Goal: Task Accomplishment & Management: Manage account settings

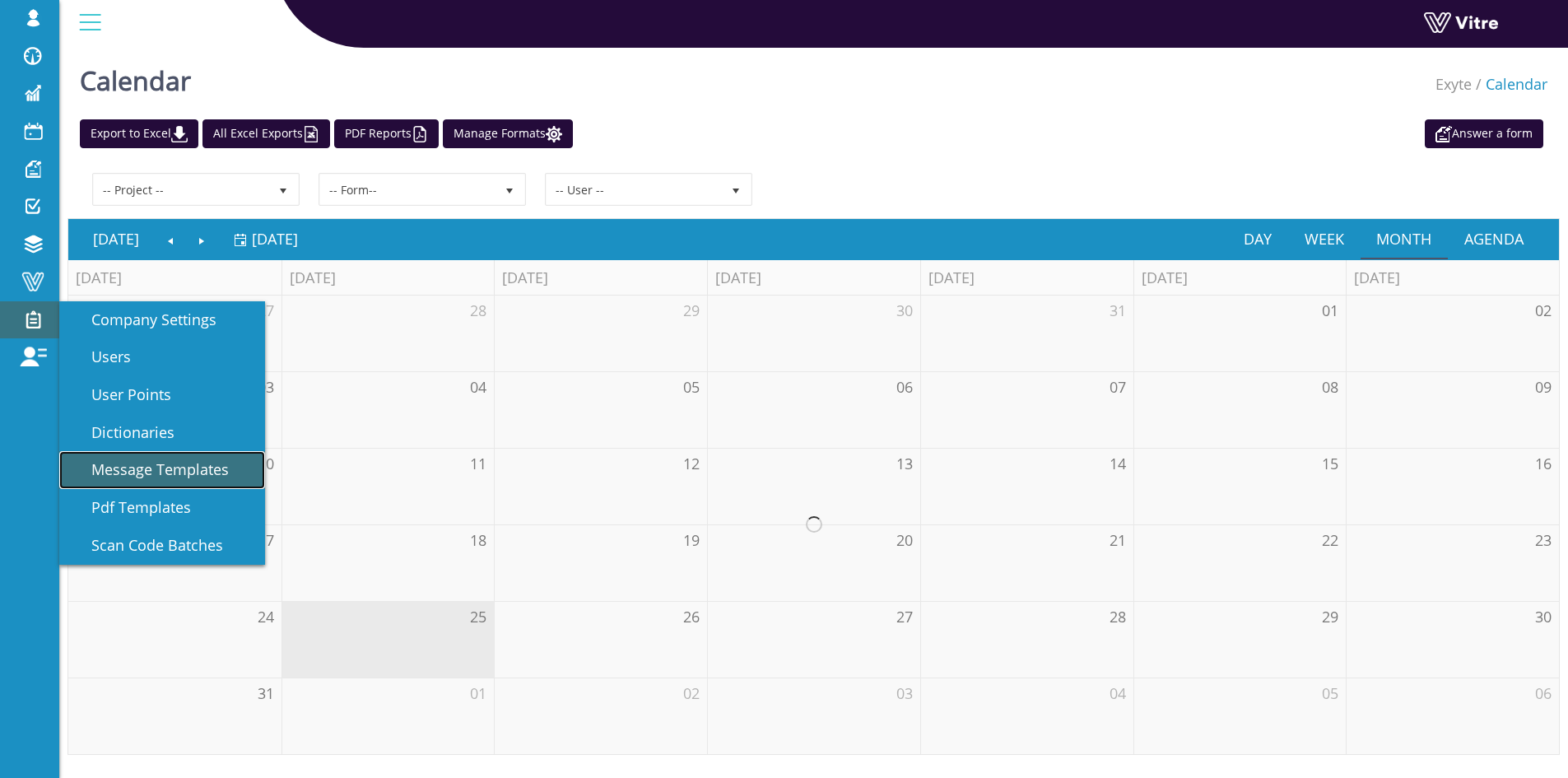
click at [203, 465] on span "Message Templates" at bounding box center [151, 468] width 157 height 19
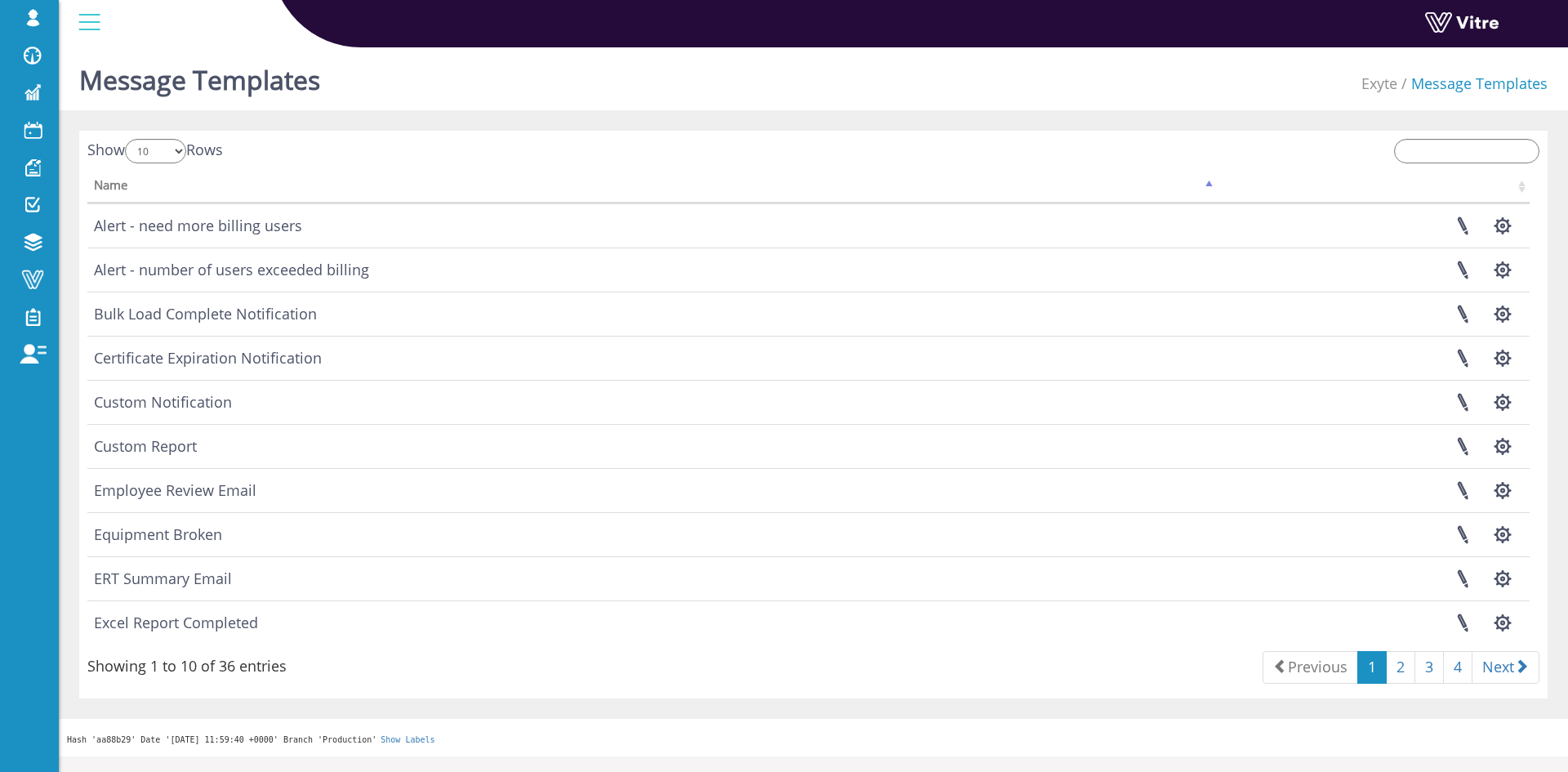
click at [1421, 137] on div "Show 10 25 50 100 Rows Name amh ar bg-BG hi" at bounding box center [812, 415] width 1468 height 568
click at [1418, 155] on input "search" at bounding box center [1466, 151] width 146 height 25
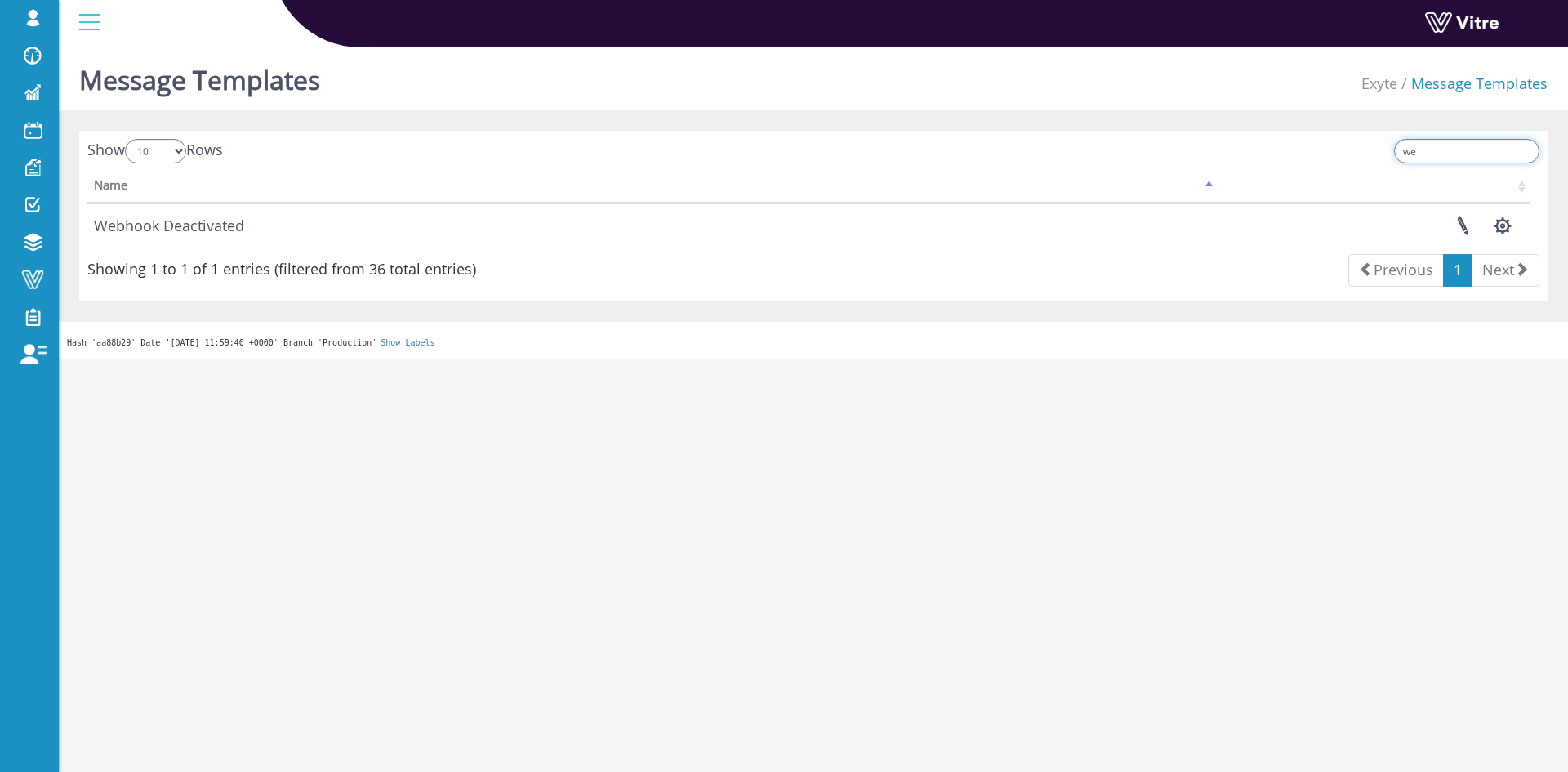
type input "w"
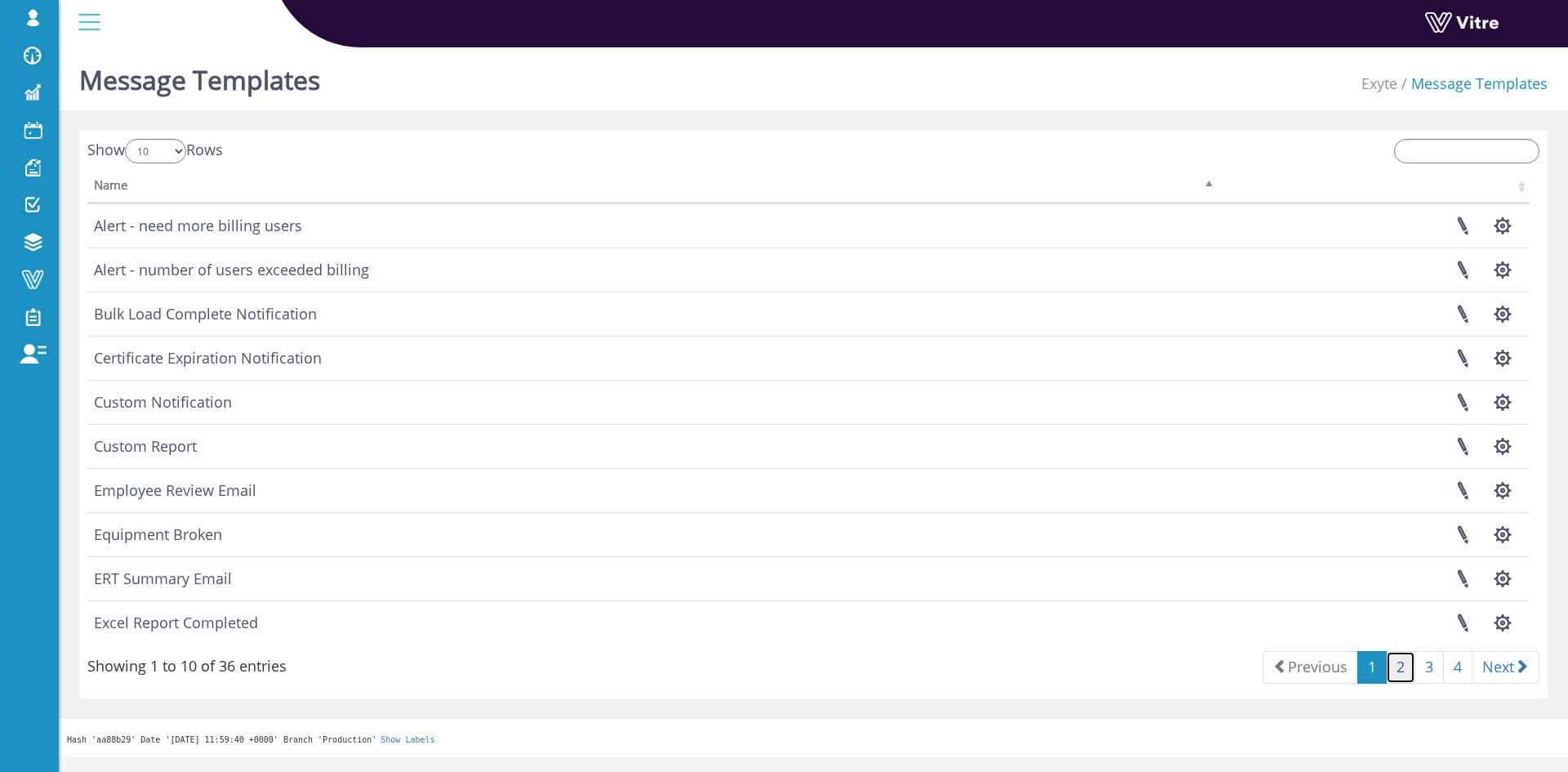
click at [1397, 656] on link "2" at bounding box center [1400, 668] width 29 height 33
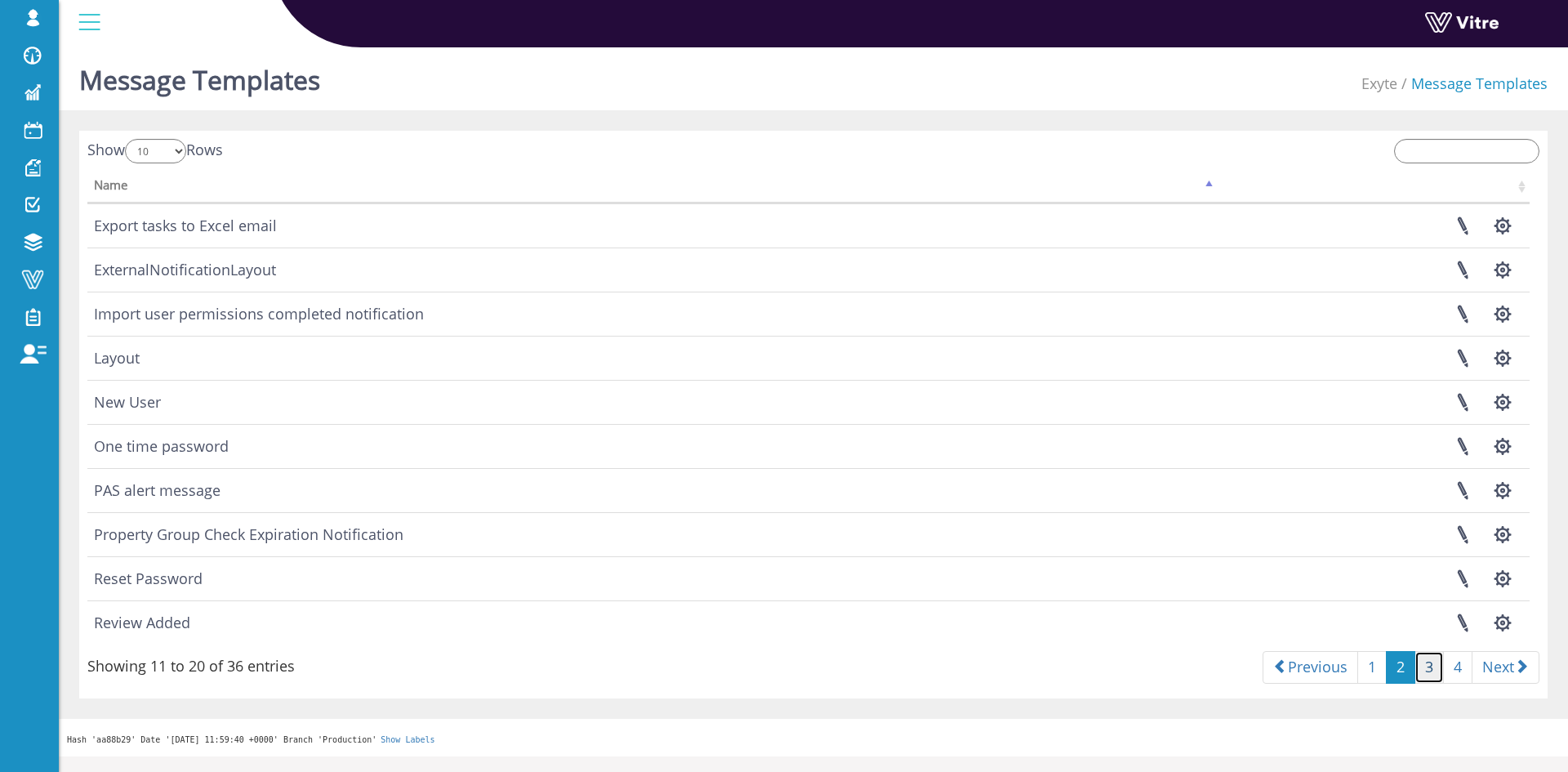
click at [1429, 669] on link "3" at bounding box center [1429, 668] width 29 height 33
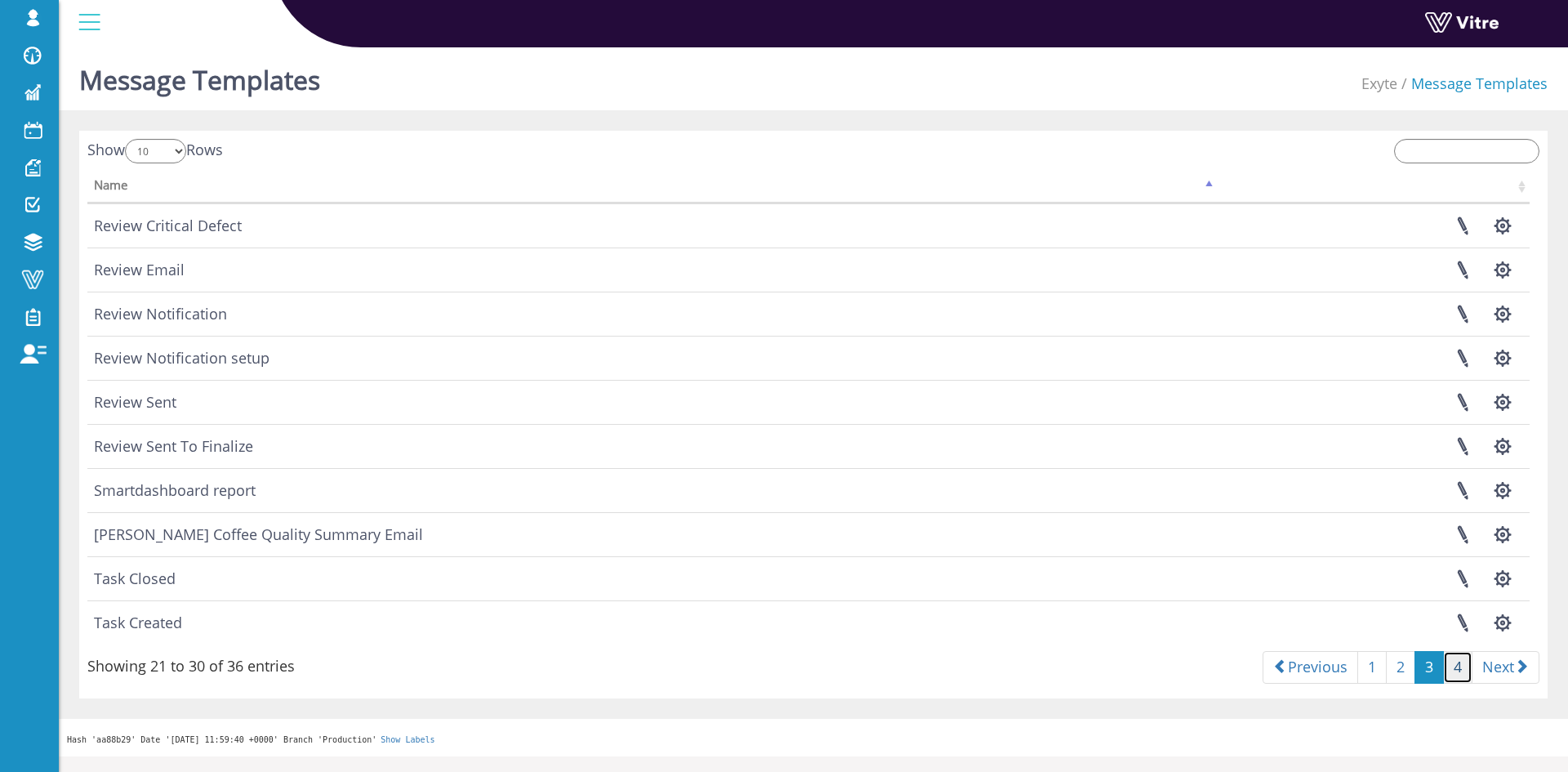
click at [1455, 669] on link "4" at bounding box center [1457, 668] width 29 height 33
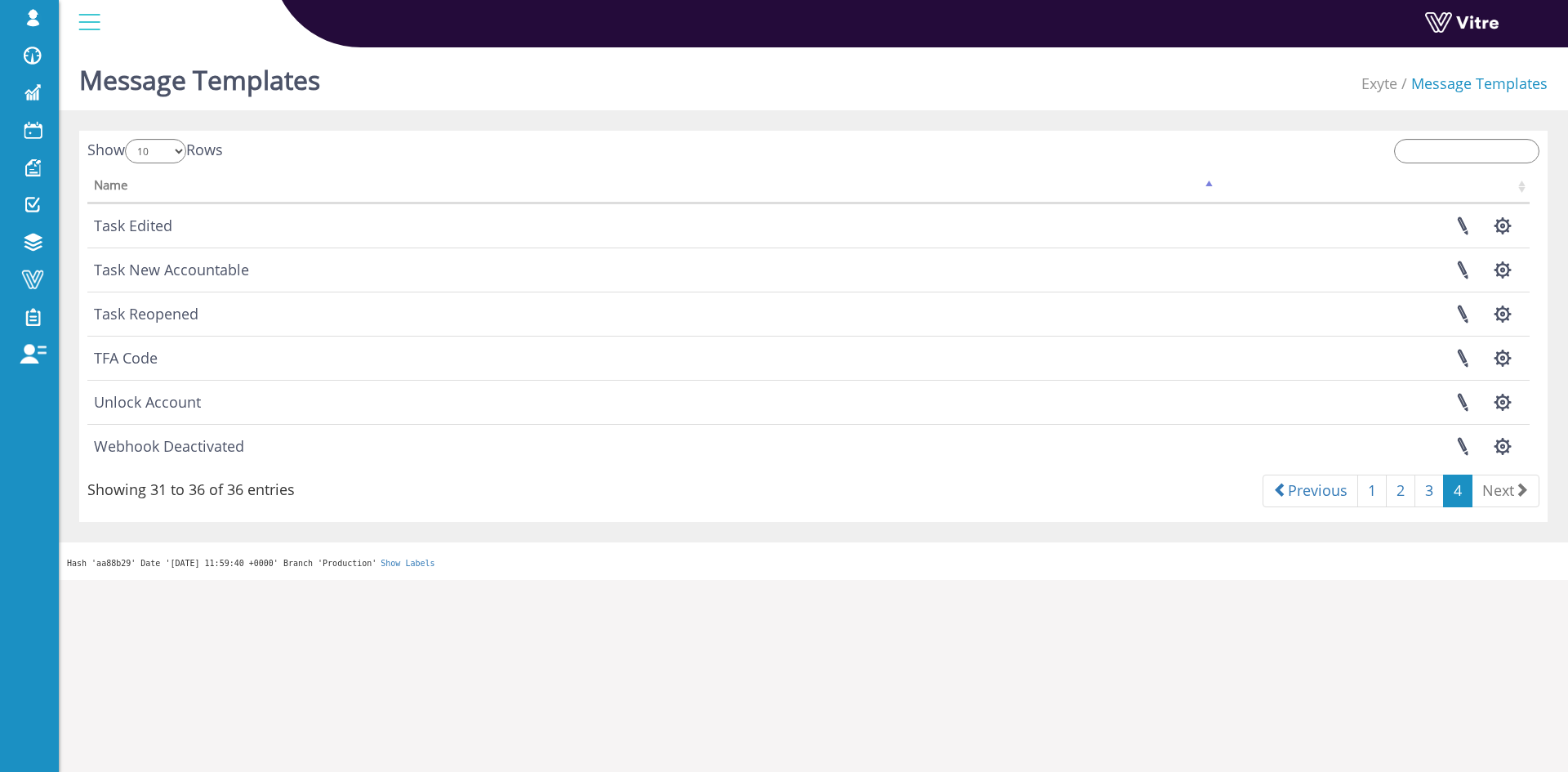
click at [1421, 580] on html "osman.su Profile Notification Change Company English English Español Français I…" at bounding box center [784, 289] width 1568 height 580
click at [1414, 501] on link "3" at bounding box center [1429, 491] width 29 height 33
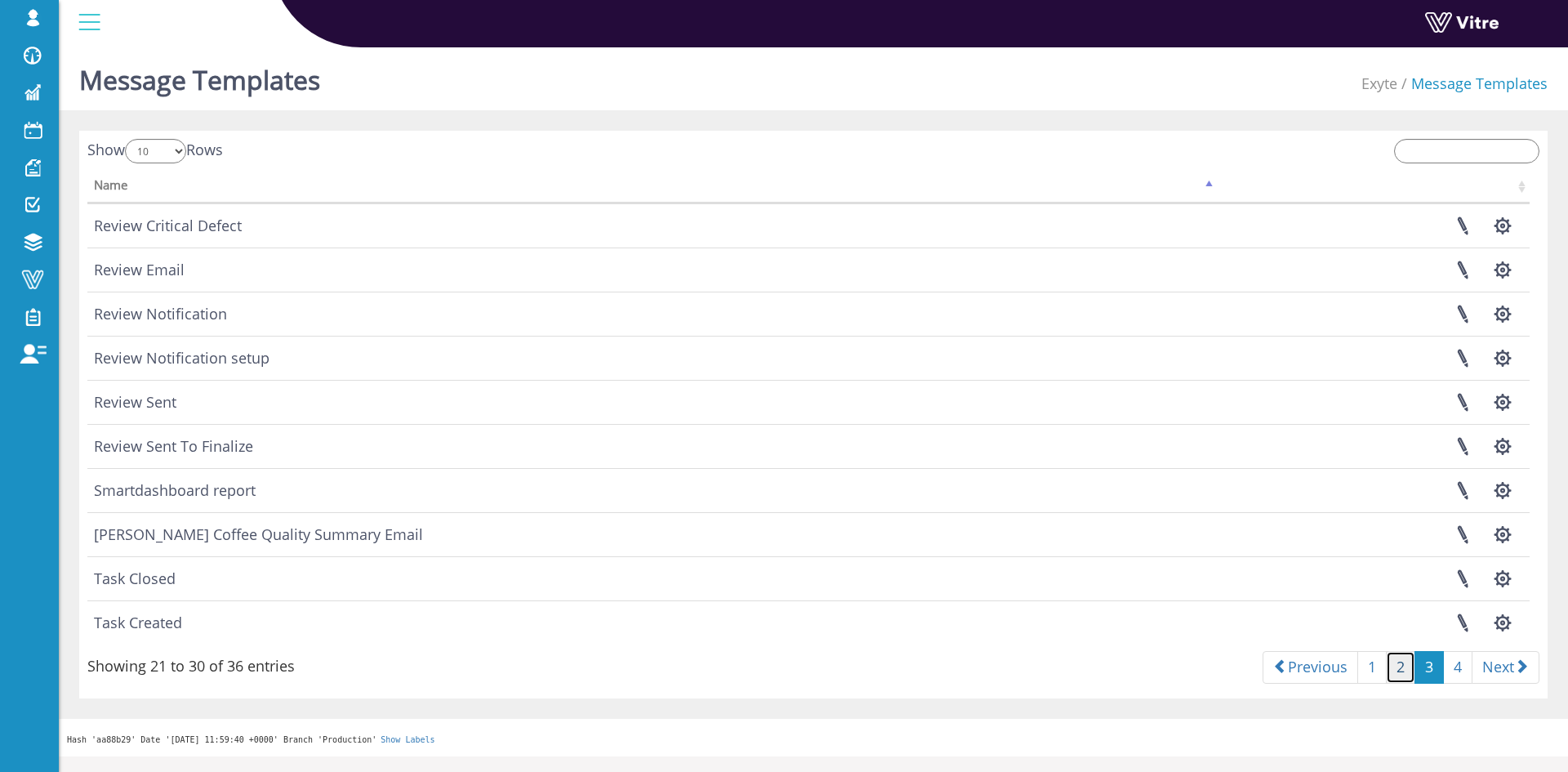
click at [1404, 666] on link "2" at bounding box center [1400, 668] width 29 height 33
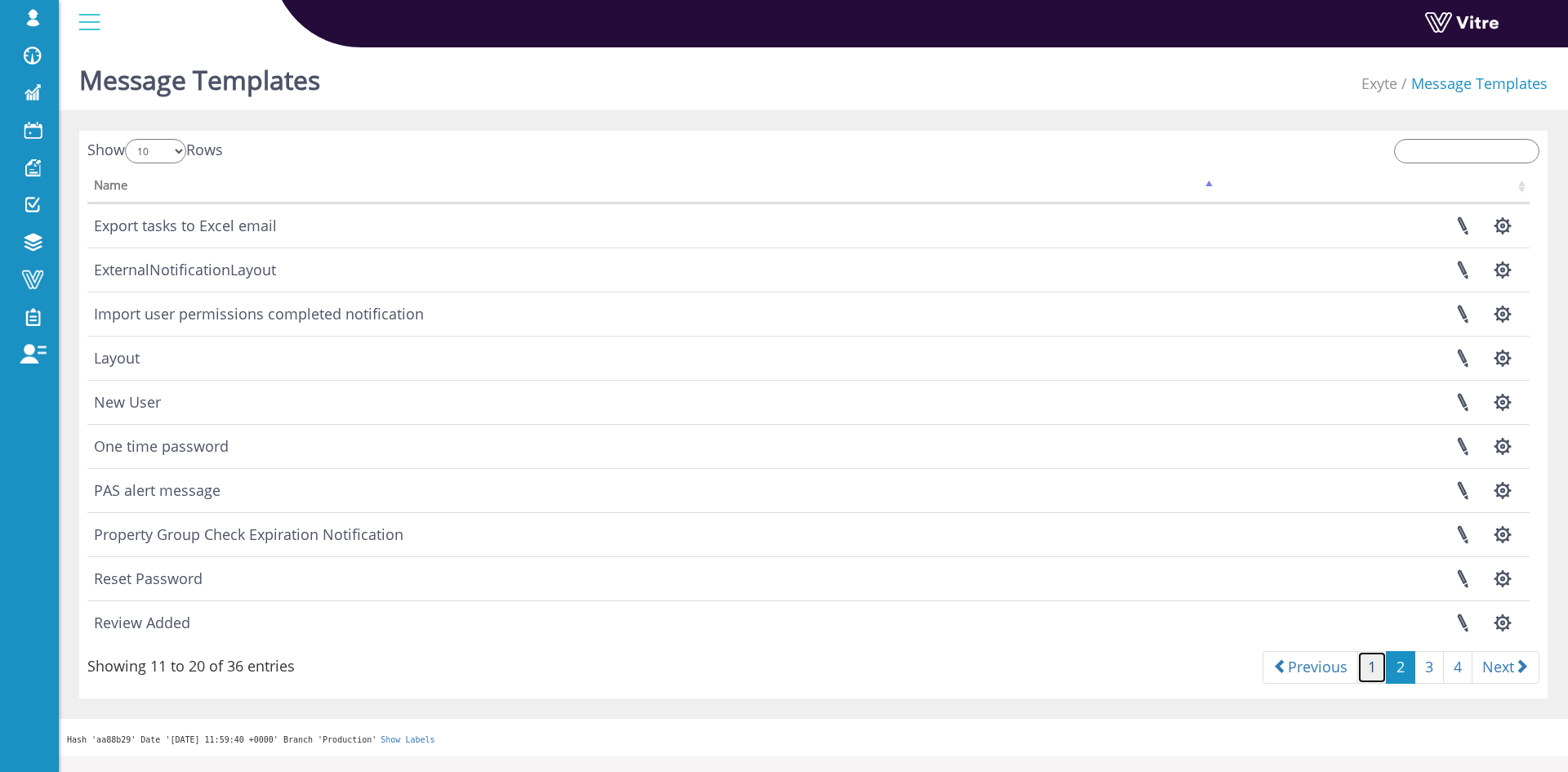
click at [1365, 670] on link "1" at bounding box center [1372, 668] width 29 height 33
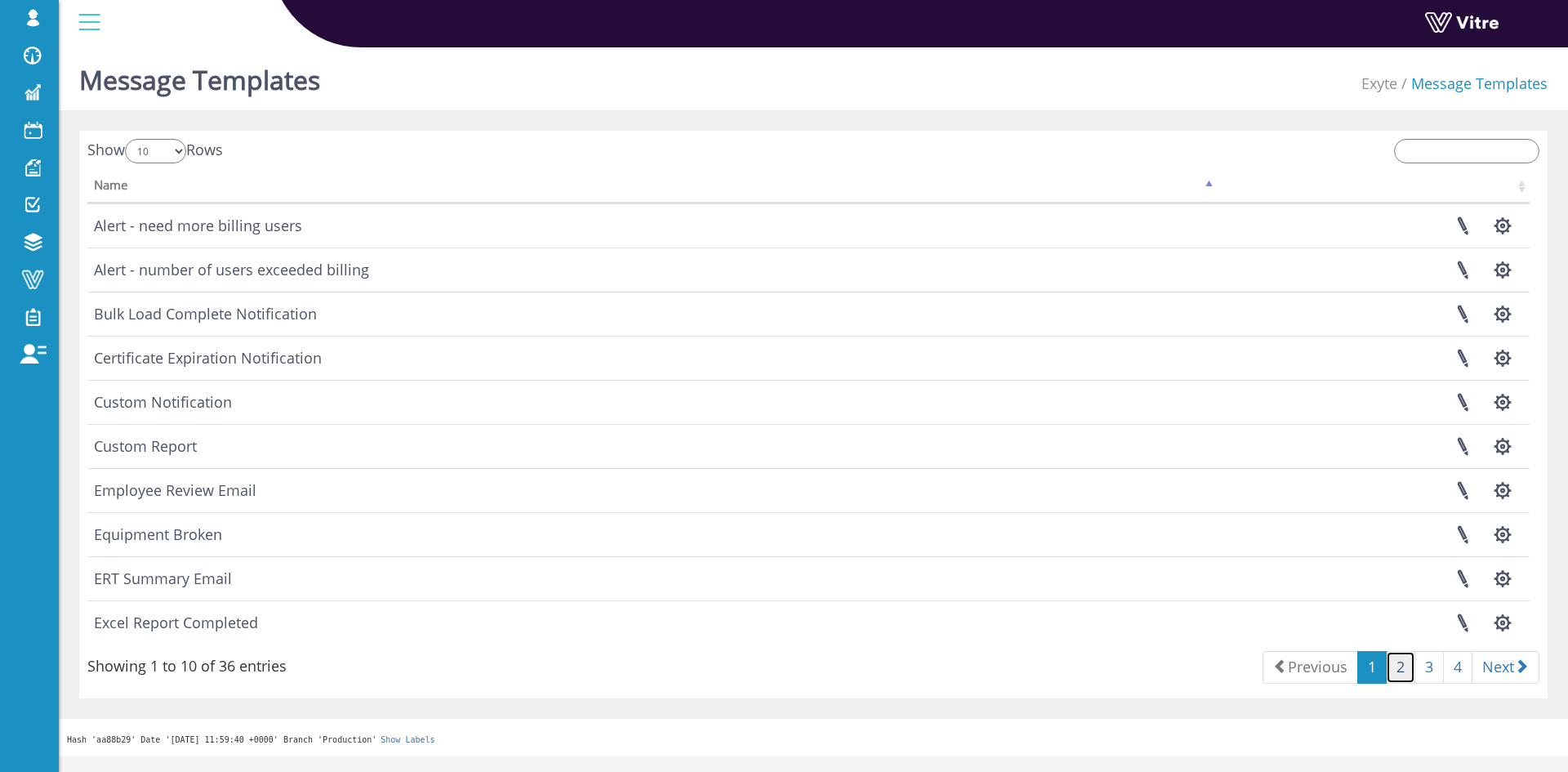
click at [1386, 664] on link "2" at bounding box center [1400, 668] width 29 height 33
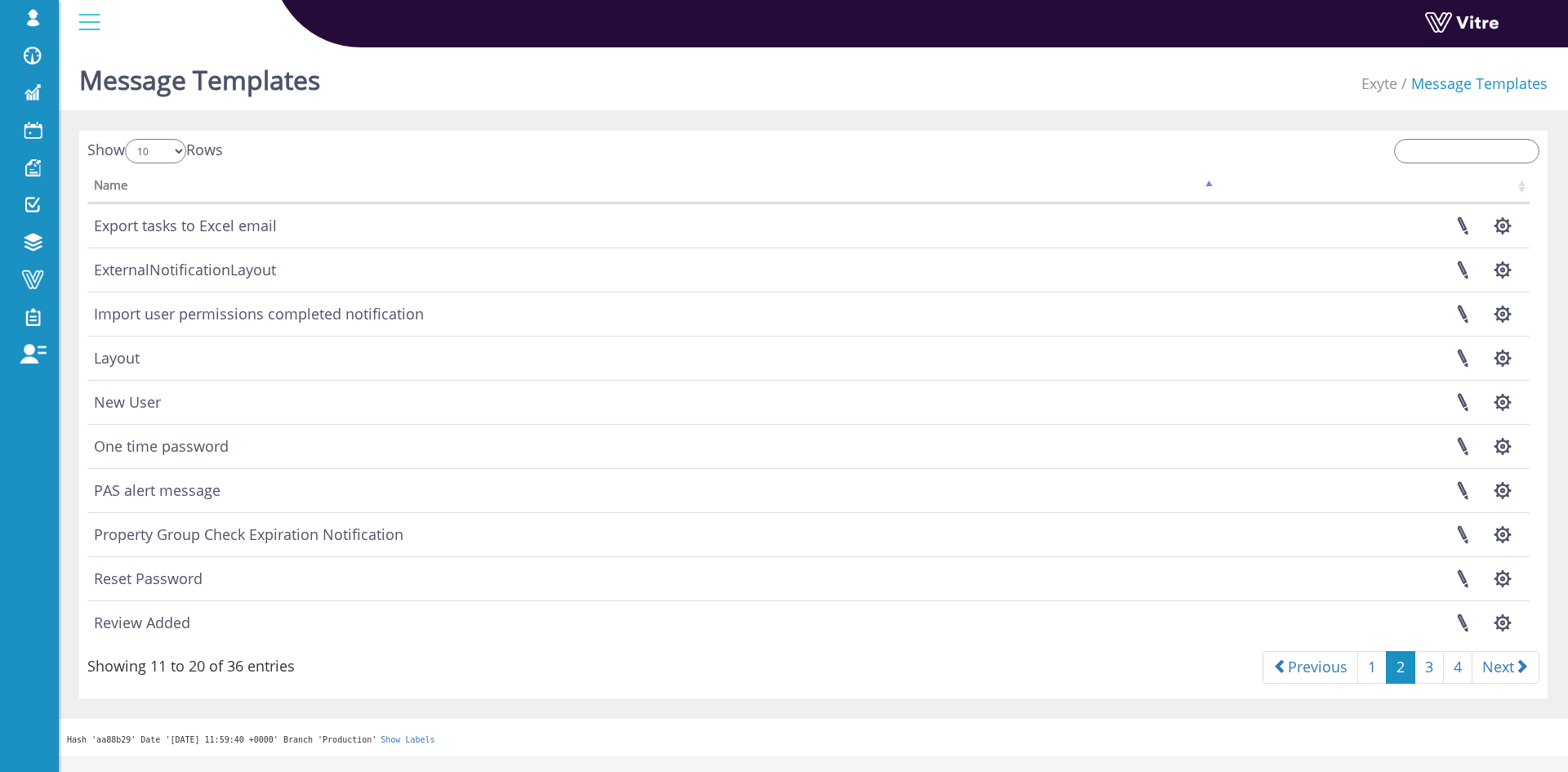
click at [145, 407] on td "New User" at bounding box center [651, 402] width 1129 height 44
click at [1458, 403] on link at bounding box center [1462, 401] width 41 height 43
